Goal: Task Accomplishment & Management: Use online tool/utility

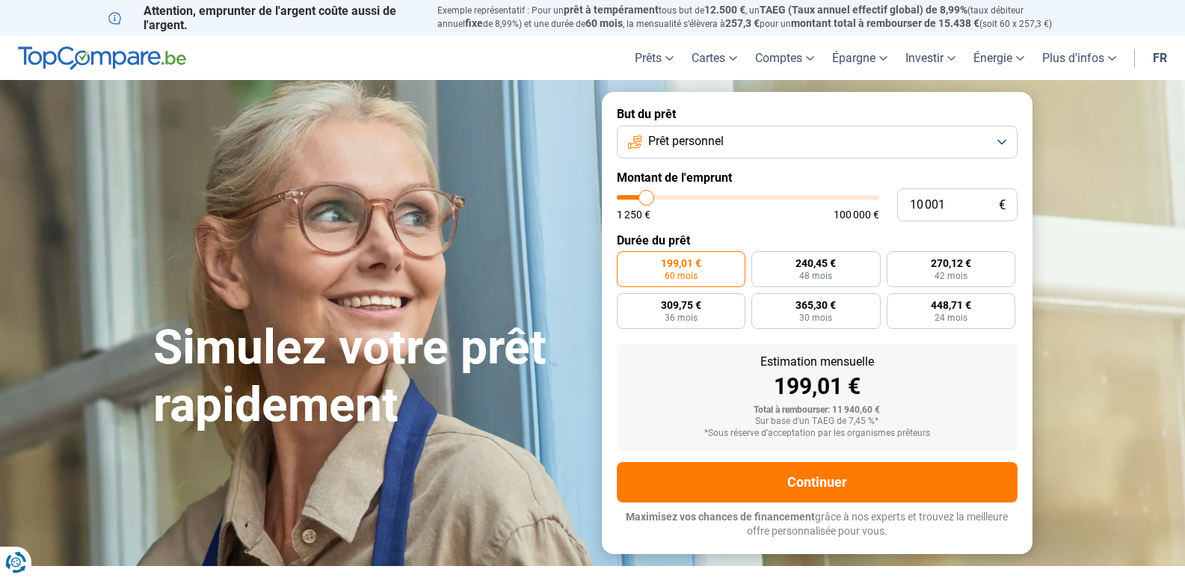
type input "27 250"
type input "27250"
click at [689, 199] on input "range" at bounding box center [748, 197] width 262 height 4
radio input "false"
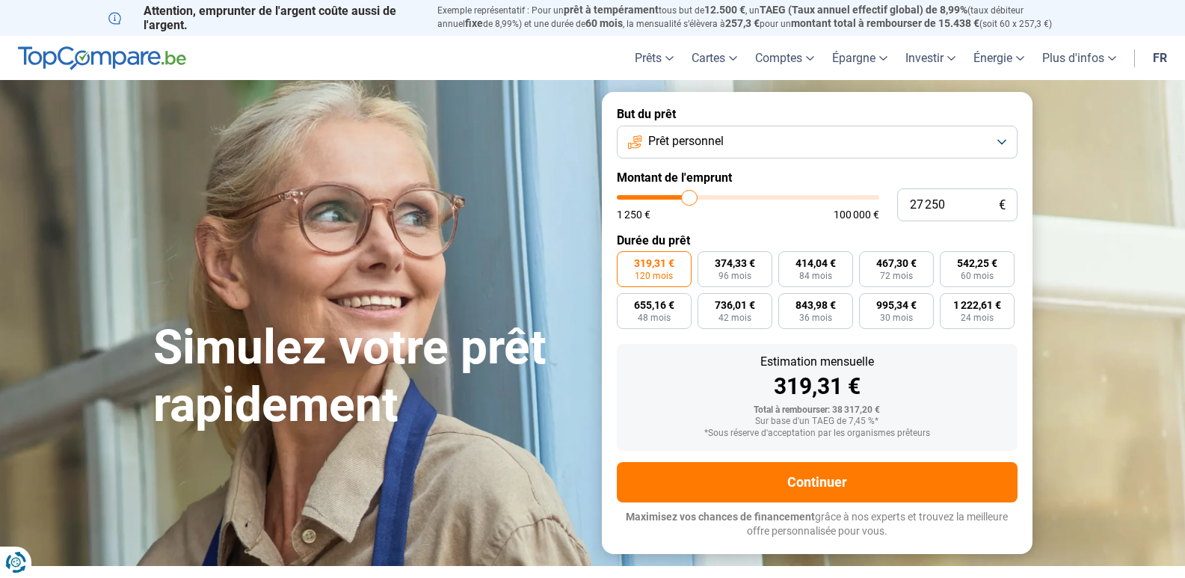
type input "14 750"
type input "14750"
click at [658, 195] on input "range" at bounding box center [748, 197] width 262 height 4
radio input "true"
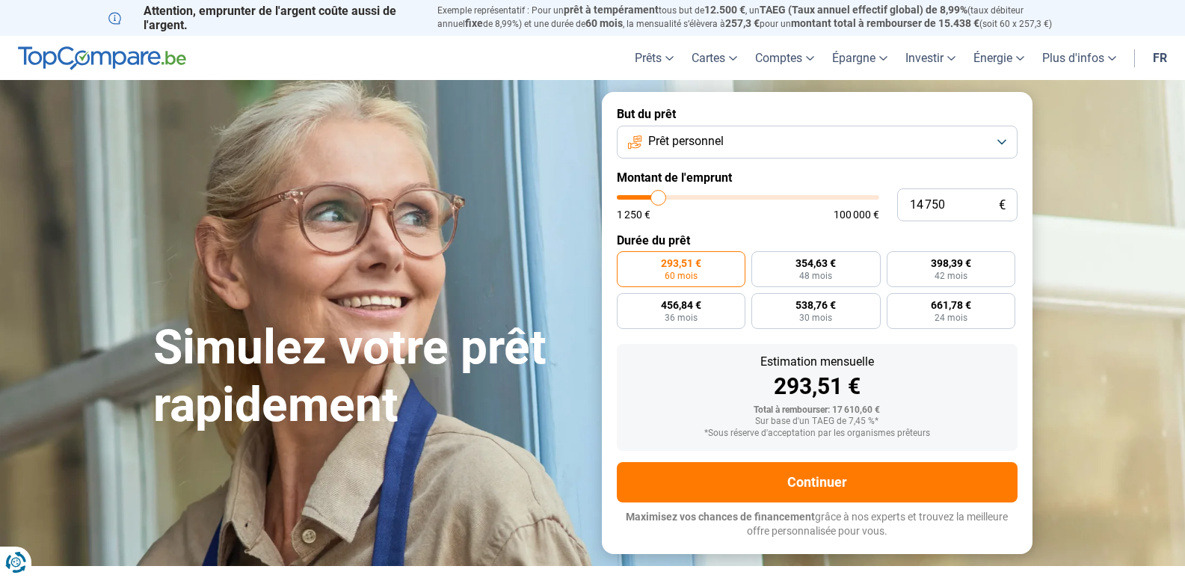
type input "4 750"
type input "4750"
click at [633, 197] on input "range" at bounding box center [748, 197] width 262 height 4
radio input "true"
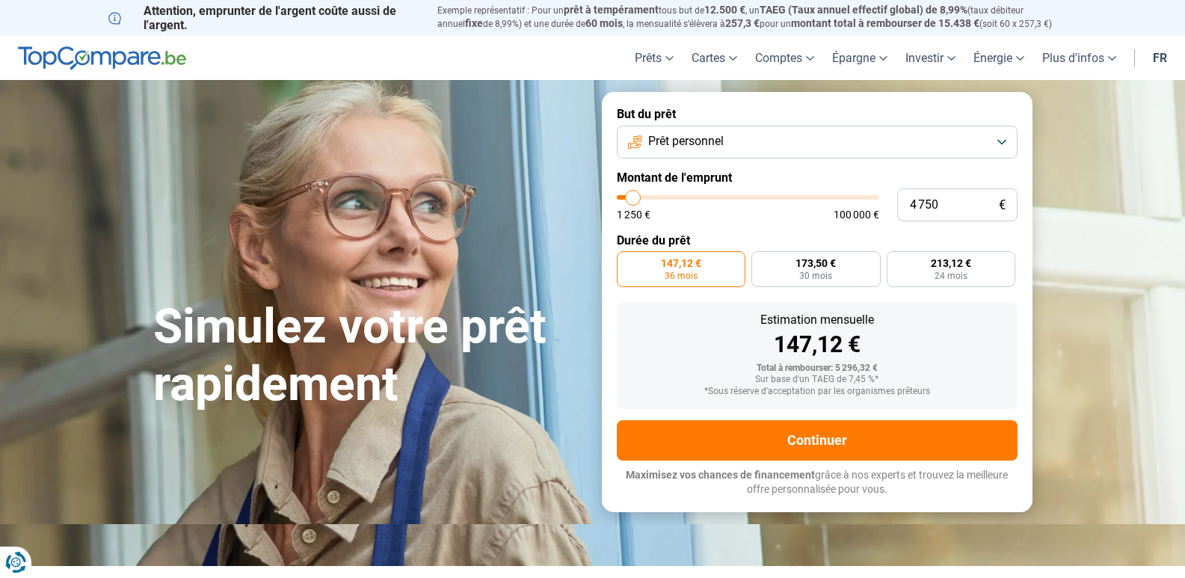
type input "6 500"
type input "6500"
click at [638, 198] on input "range" at bounding box center [748, 197] width 262 height 4
radio input "false"
click at [631, 200] on input "range" at bounding box center [748, 197] width 262 height 4
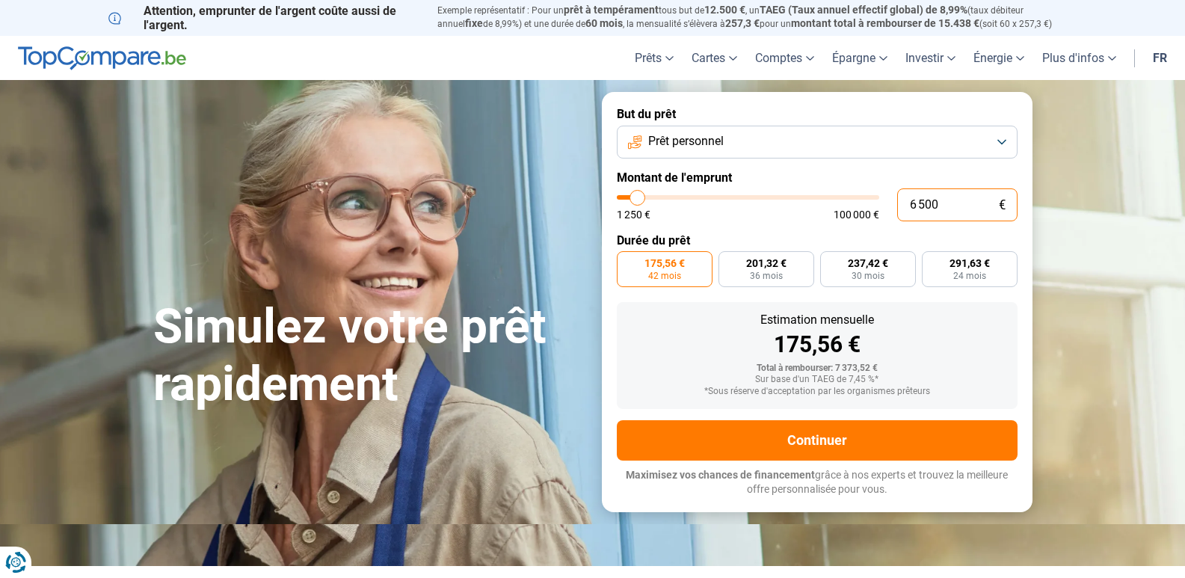
click at [951, 206] on input "6 500" at bounding box center [957, 204] width 120 height 33
click at [913, 201] on input "6 500" at bounding box center [957, 204] width 120 height 33
type input "500"
type input "1250"
type input "5 005"
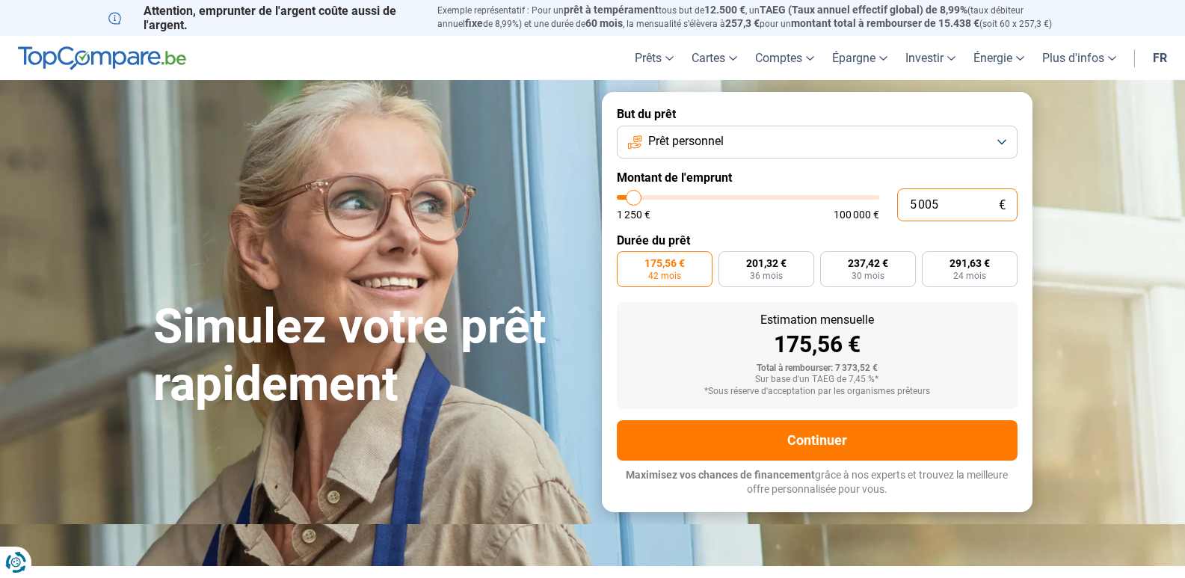
type input "5000"
radio input "true"
type input "500"
type input "1250"
type input "5 000"
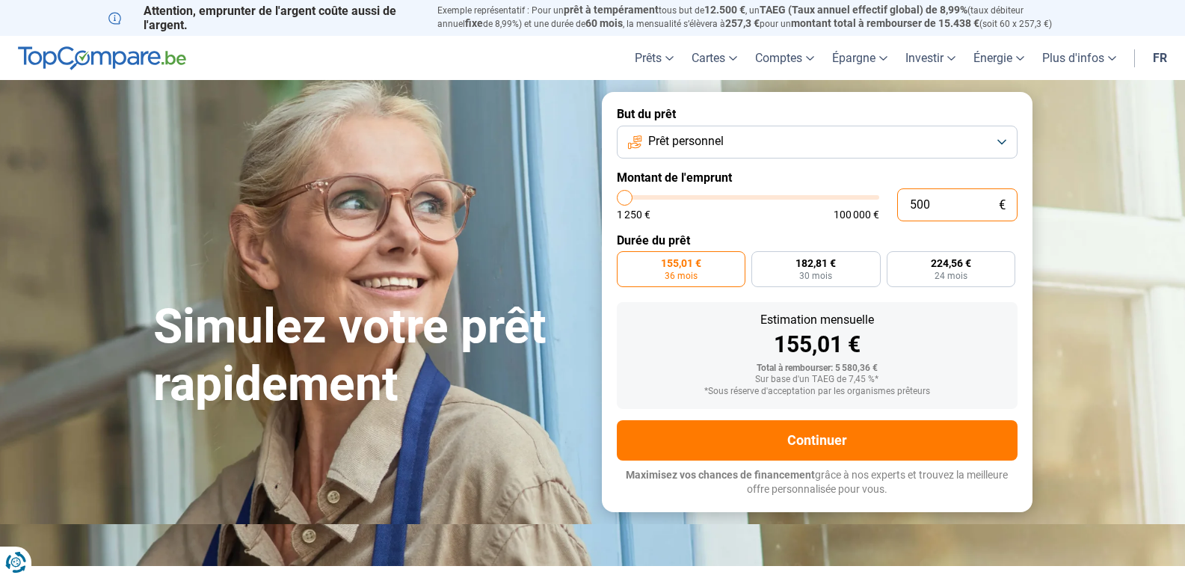
type input "5000"
type input "500"
type input "1250"
type input "50"
type input "1250"
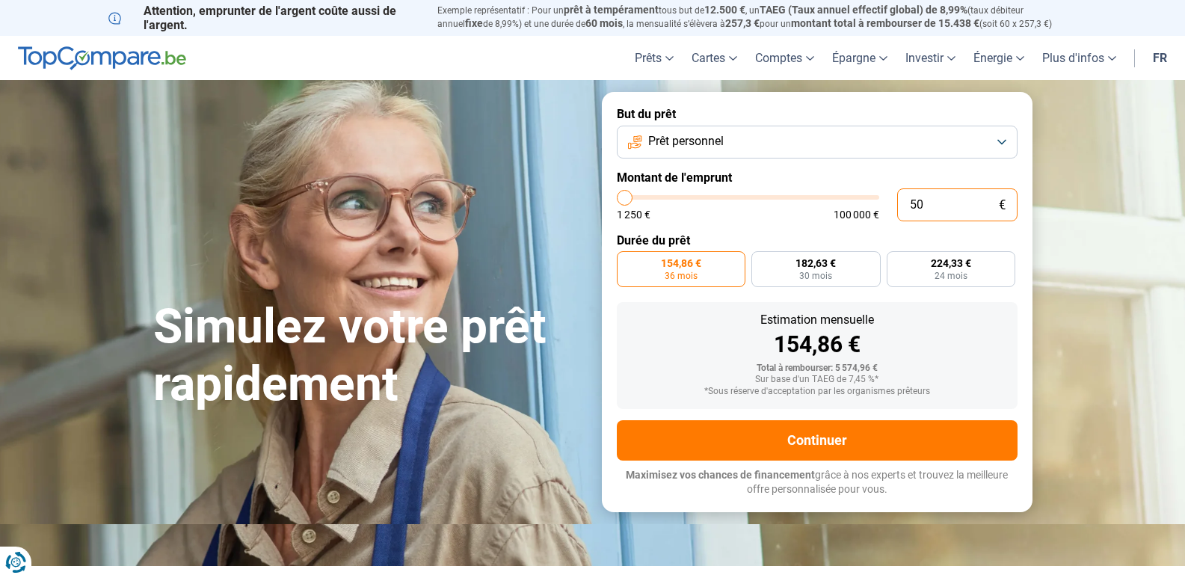
type input "5"
type input "1250"
type input "0"
type input "1250"
type input "1 250"
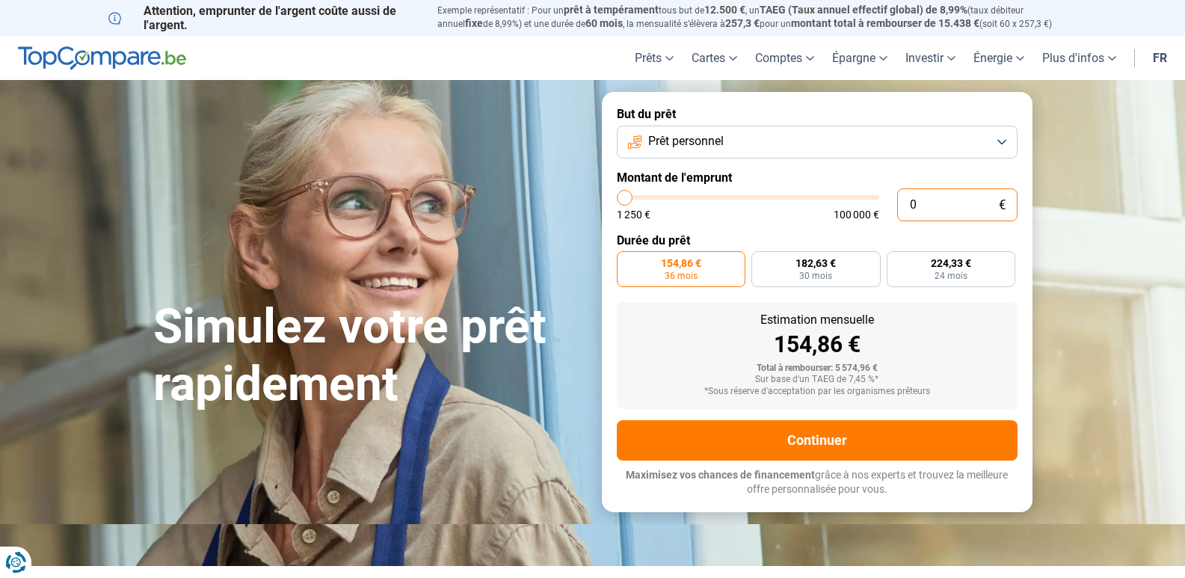
type input "1250"
radio input "true"
type input "12 503"
type input "12500"
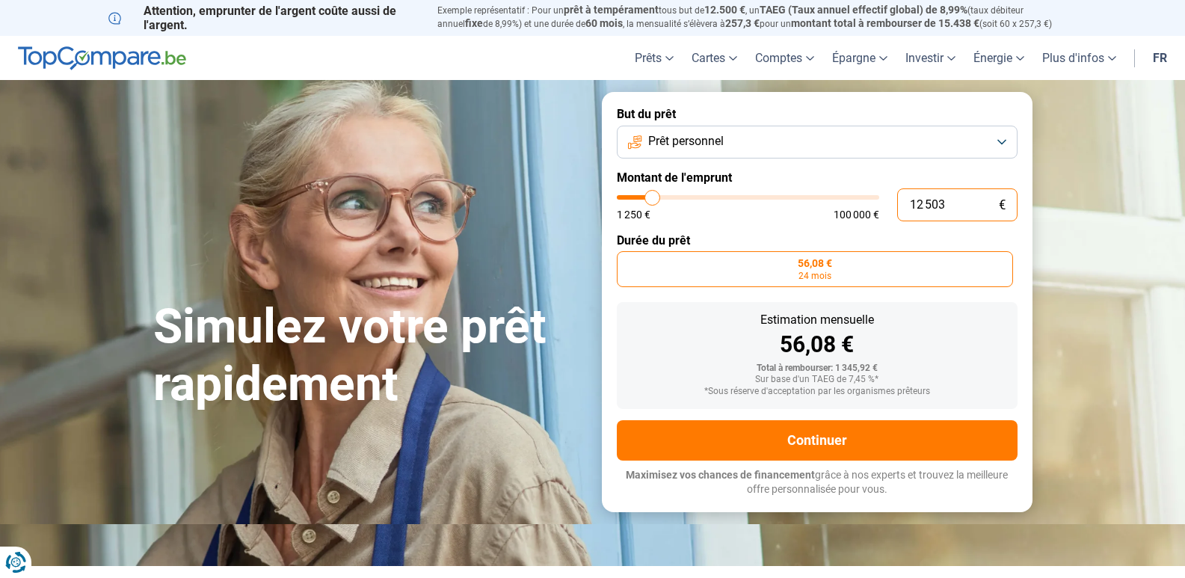
type input "125 035"
type input "100000"
type input "100 000"
type input "100000"
radio input "false"
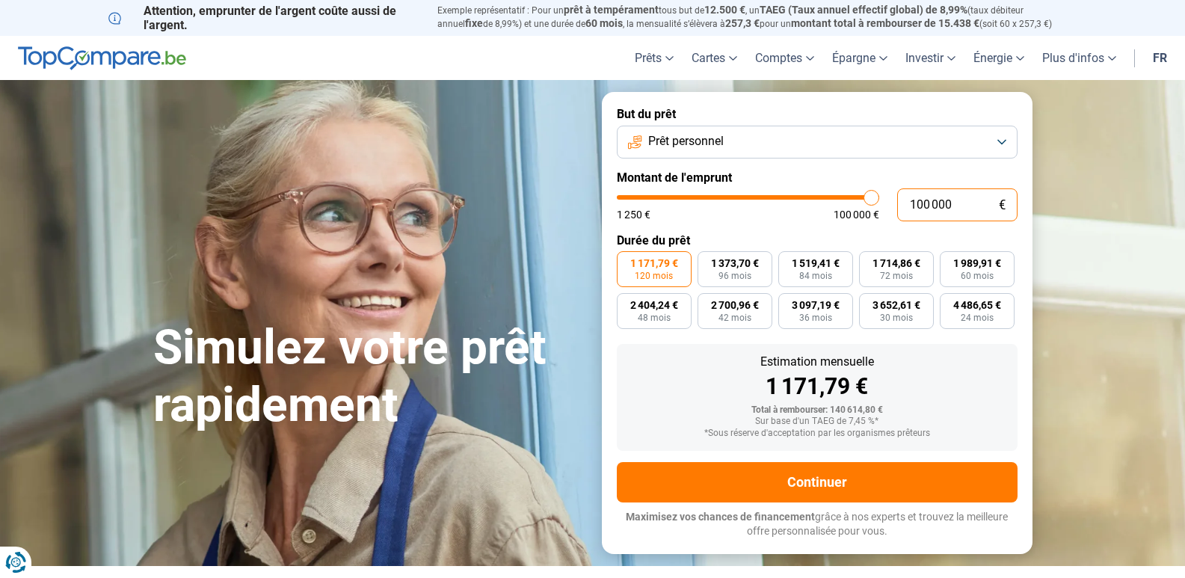
type input "10 000"
type input "10000"
type input "1 000"
type input "1250"
type input "100"
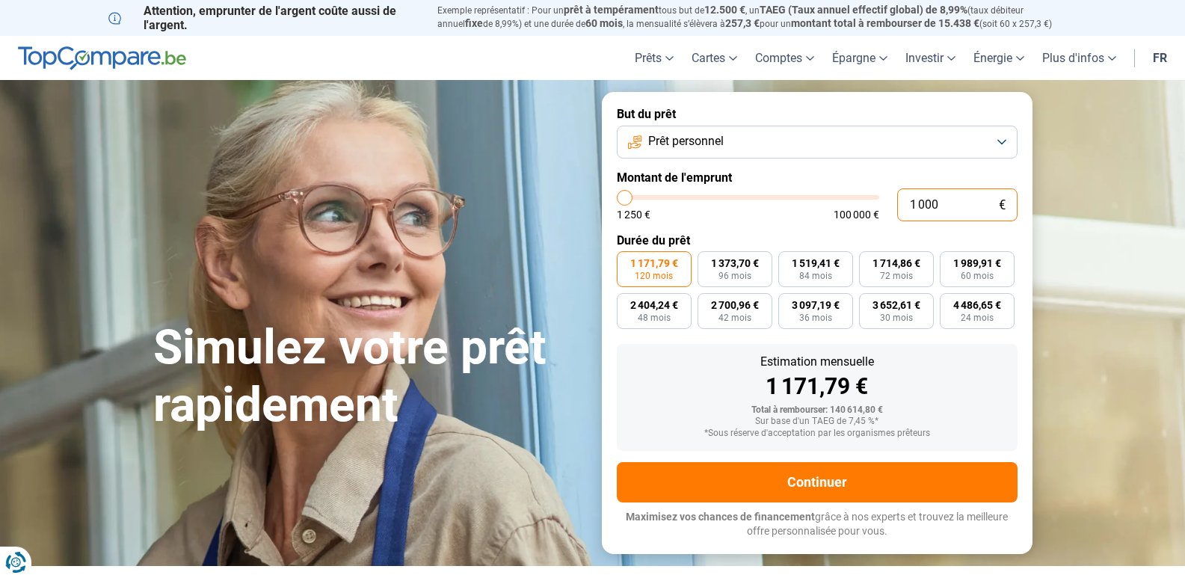
type input "1250"
type input "10"
type input "1250"
type input "1"
type input "1250"
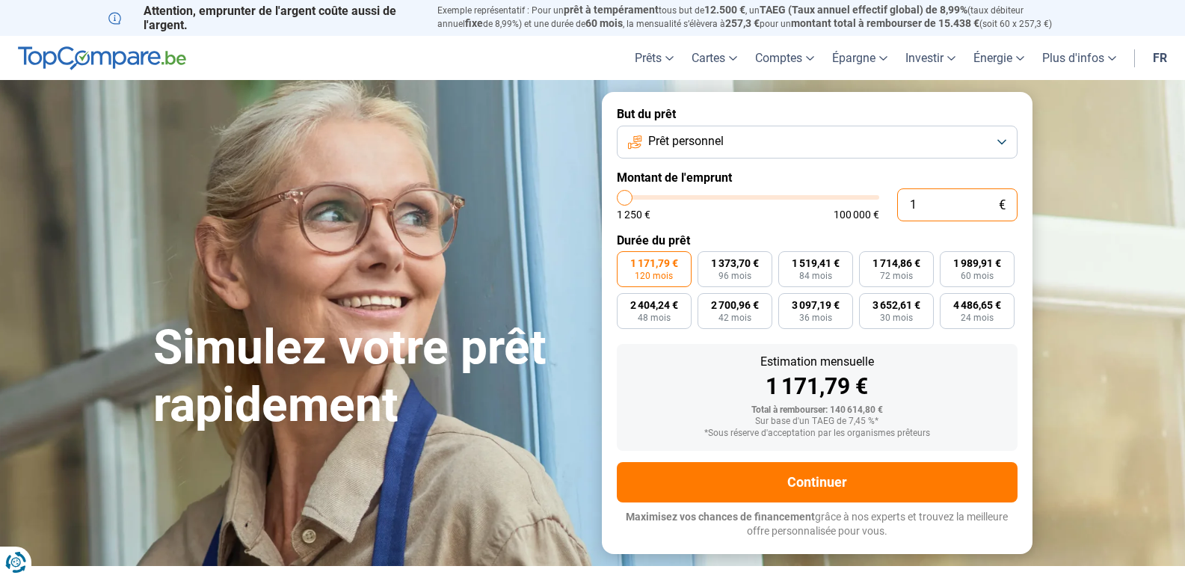
type input "0"
type input "1250"
type input "1 250"
type input "1250"
radio input "true"
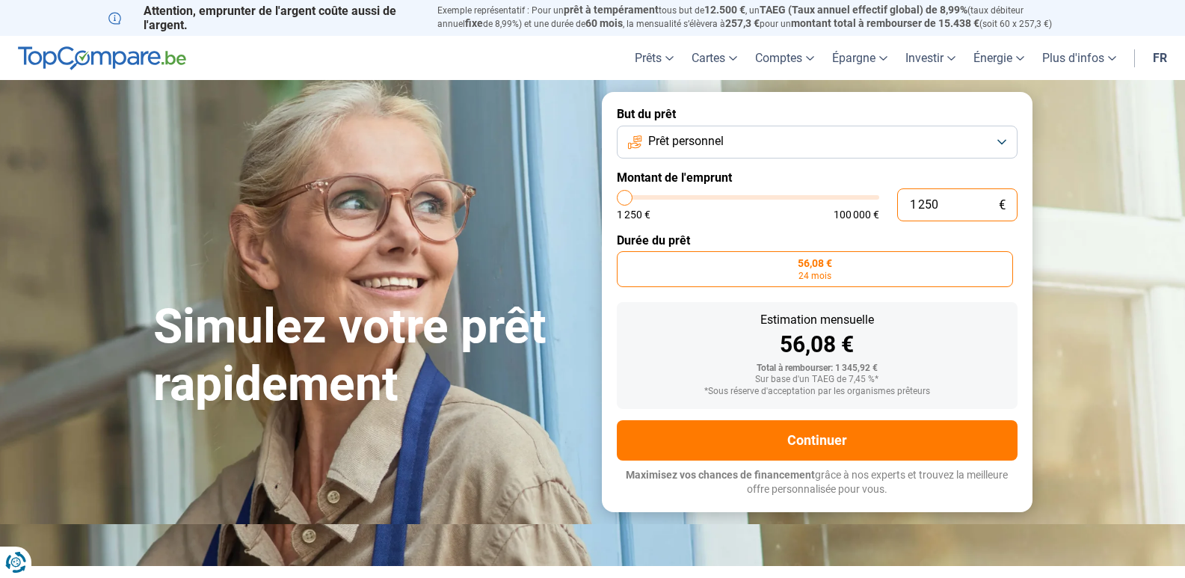
type input "125"
type input "1250"
type input "1 250"
type input "1250"
type input "125"
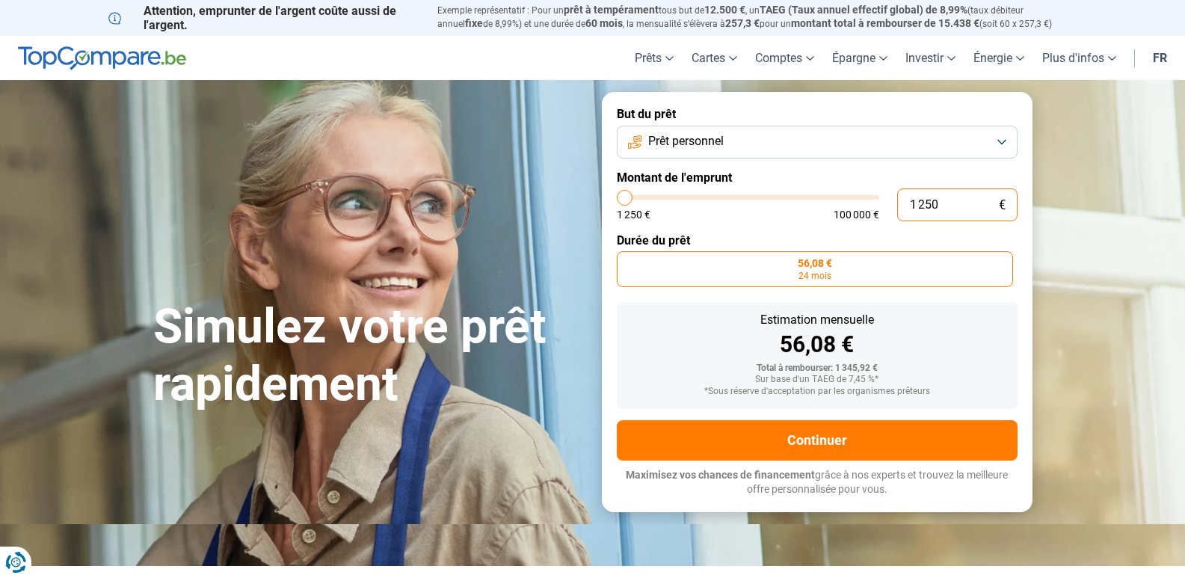
type input "1250"
type input "12"
type input "1250"
type input "1"
type input "1250"
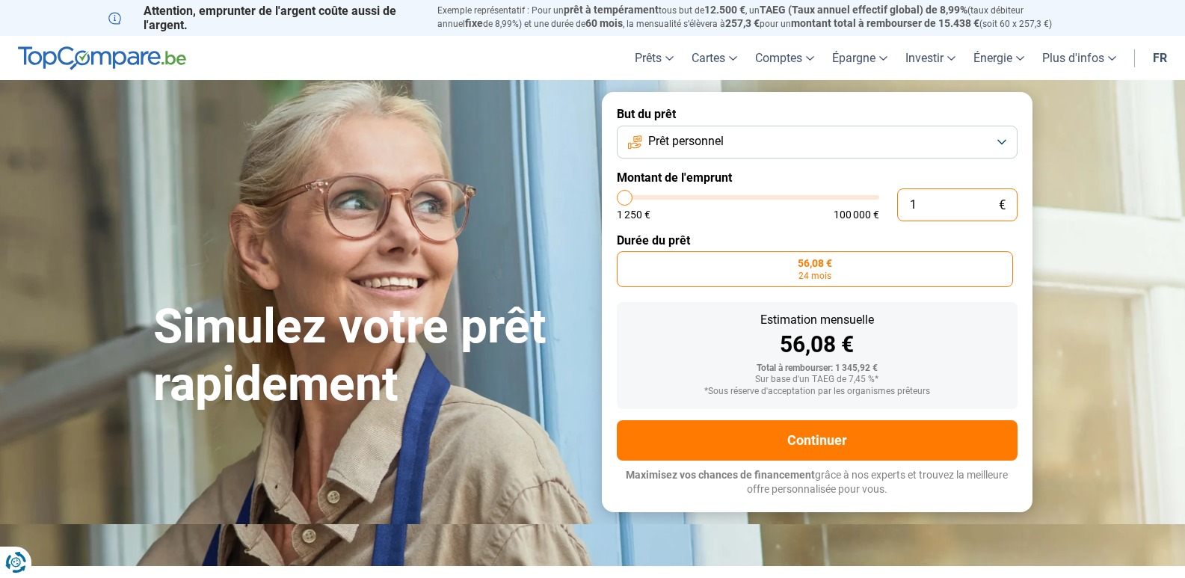
type input "0"
type input "1250"
type input "3"
type input "1250"
type input "35"
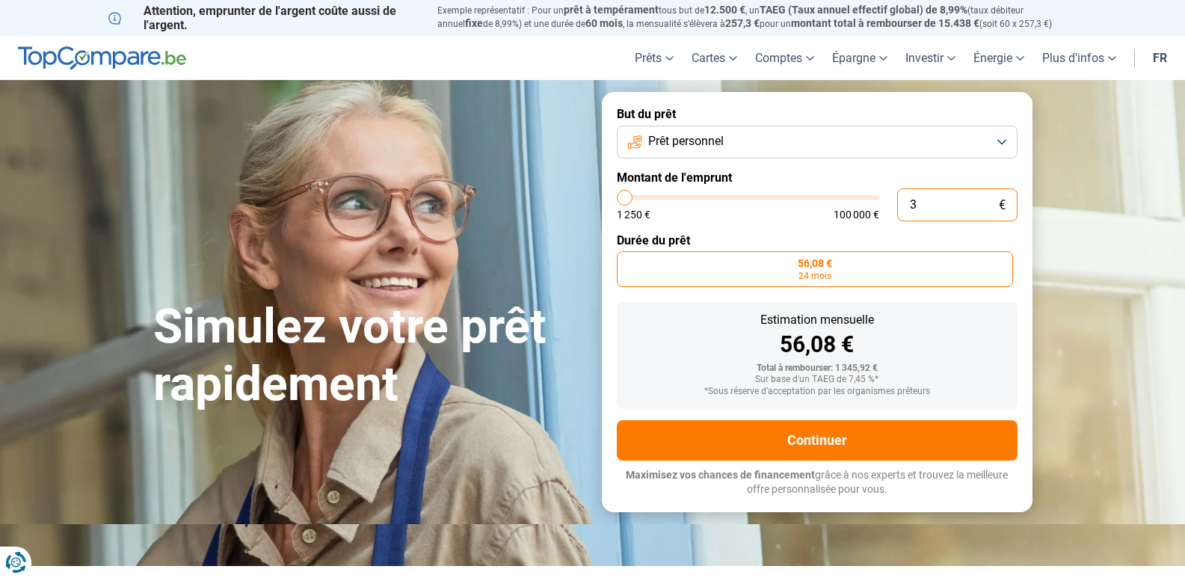
type input "1250"
type input "350"
type input "1250"
type input "3 500"
type input "3500"
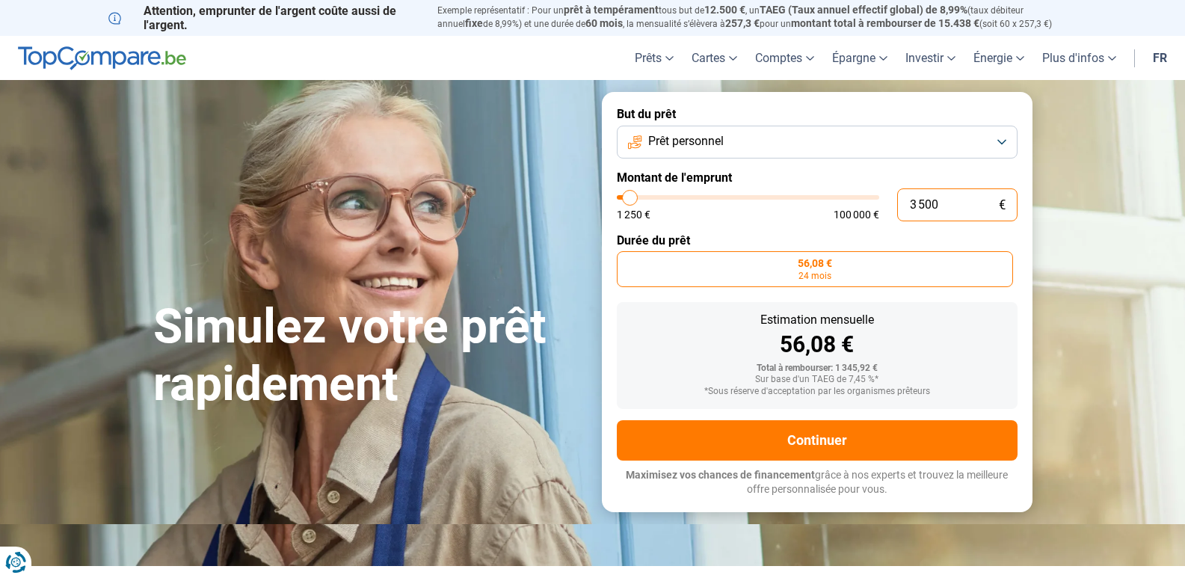
radio input "false"
type input "3 500"
